Goal: Transaction & Acquisition: Purchase product/service

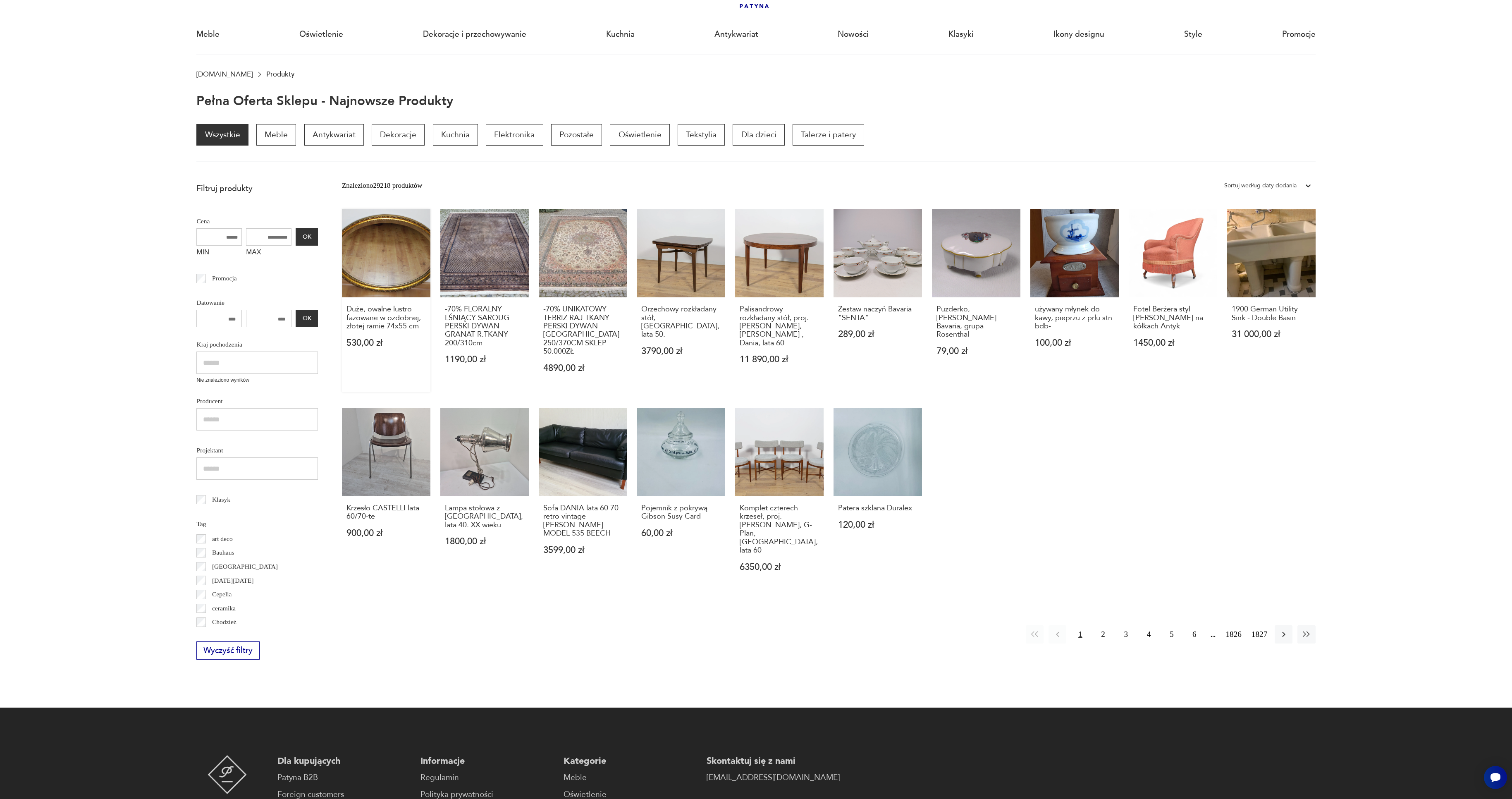
click at [372, 255] on link "Duże, owalne lustro fazowane w ozdobnej, złotej ramie 74x55 cm 530,00 zł" at bounding box center [386, 300] width 89 height 183
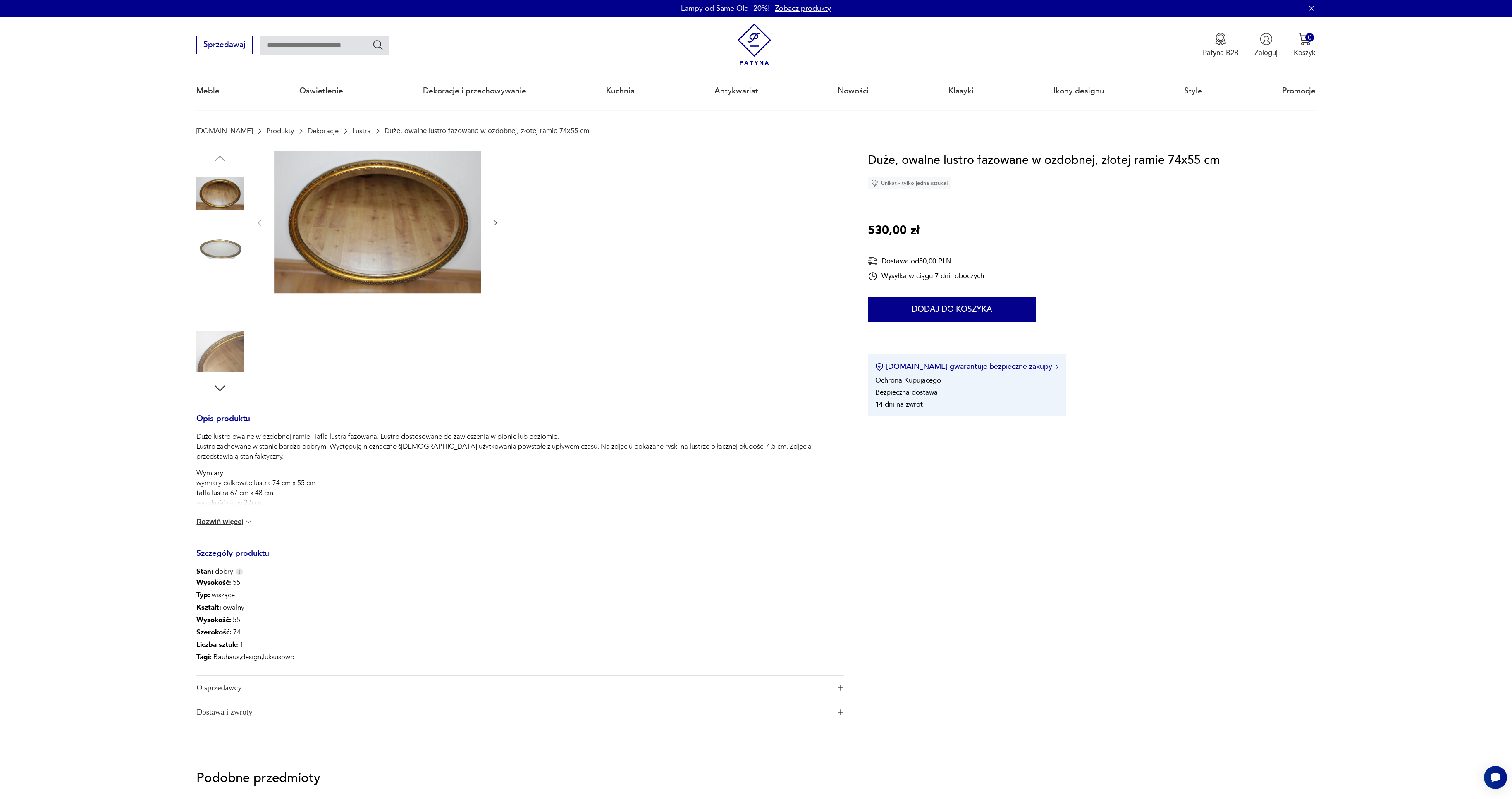
click at [221, 246] on img at bounding box center [220, 246] width 47 height 47
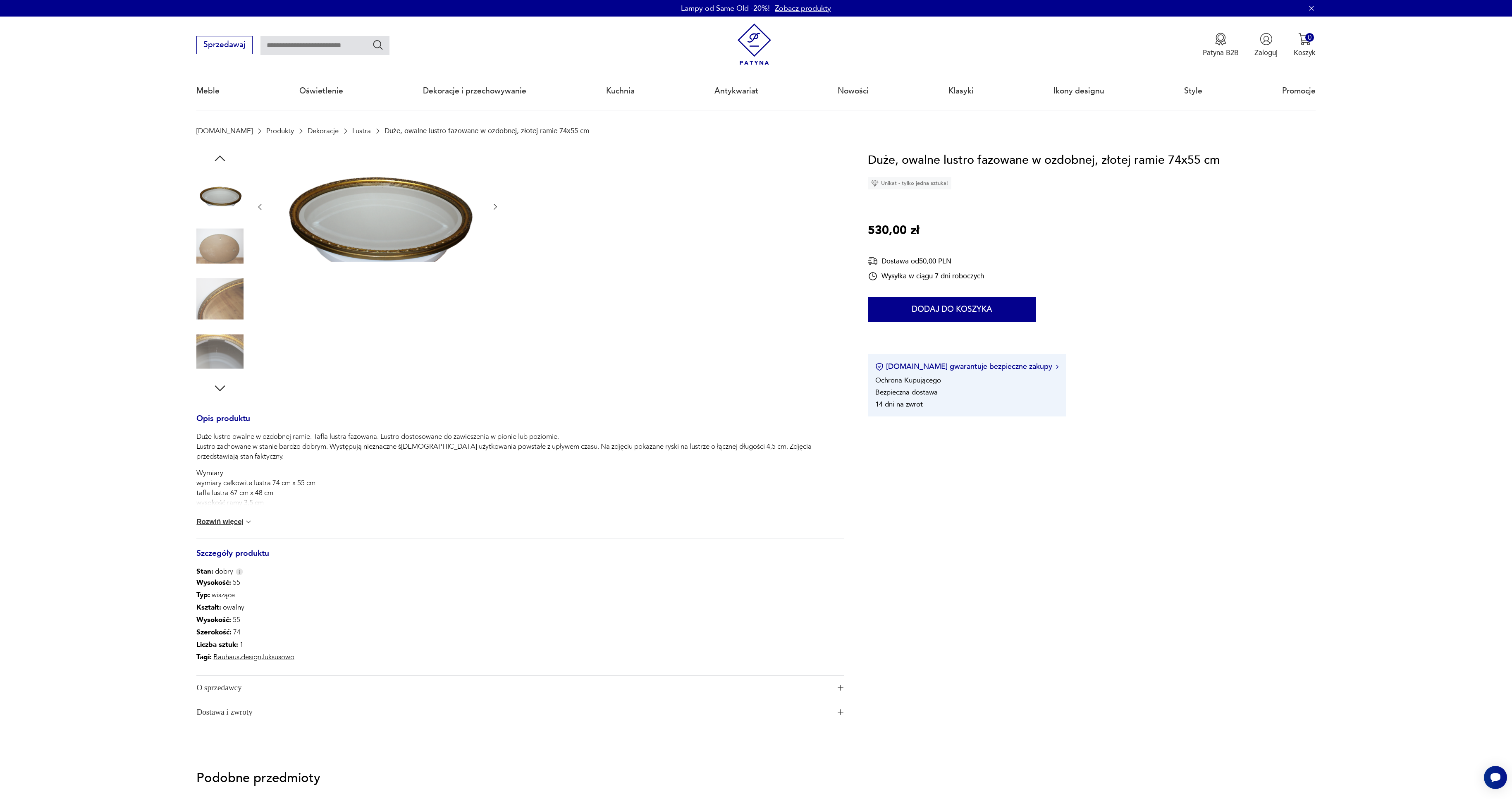
click at [223, 284] on img at bounding box center [220, 299] width 47 height 47
